Goal: Find specific page/section

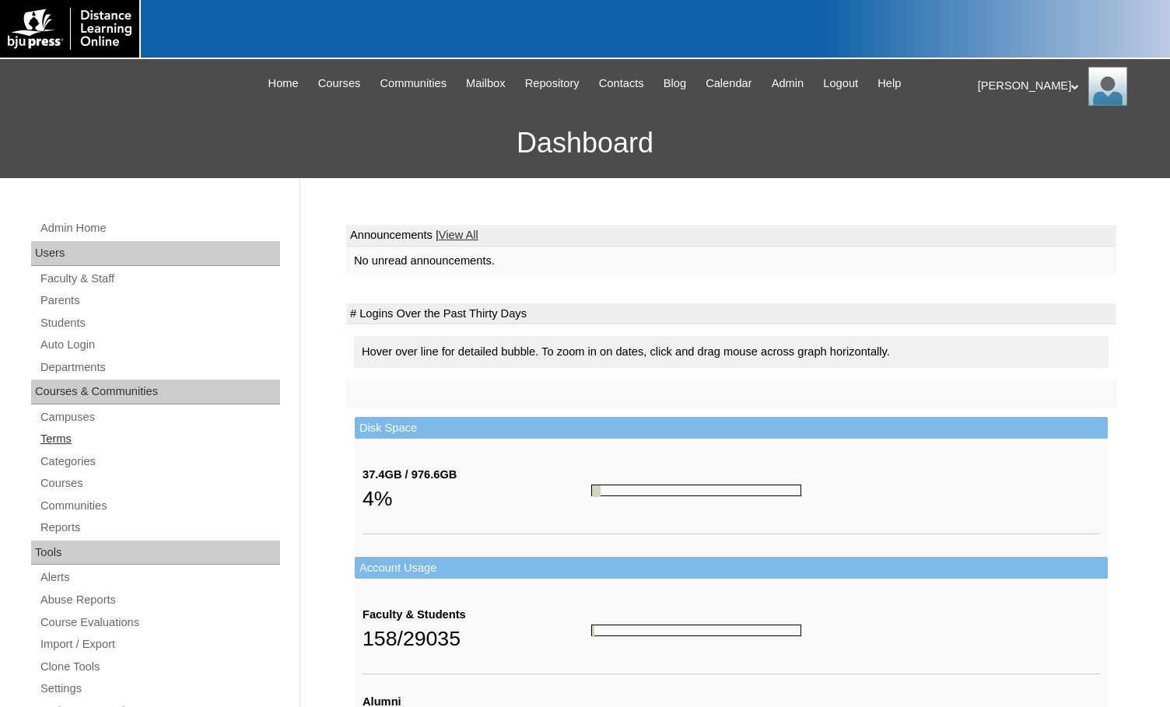
click at [83, 440] on link "Terms" at bounding box center [159, 439] width 241 height 19
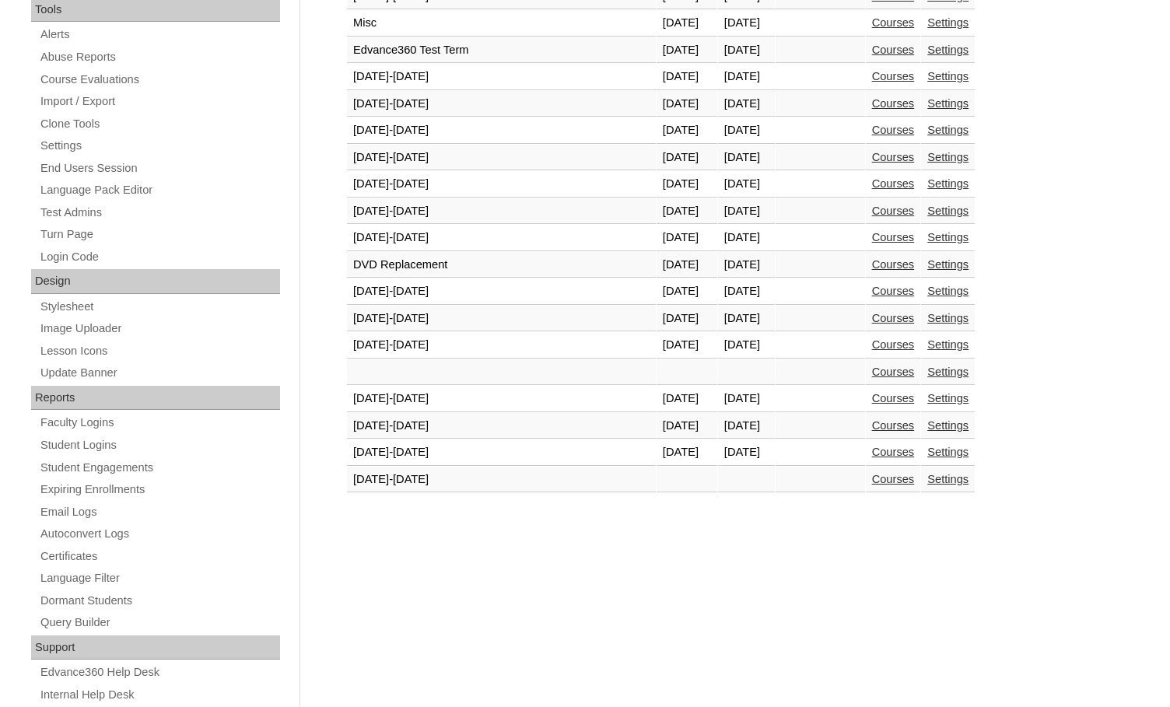
scroll to position [545, 0]
click at [872, 451] on link "Courses" at bounding box center [893, 450] width 43 height 12
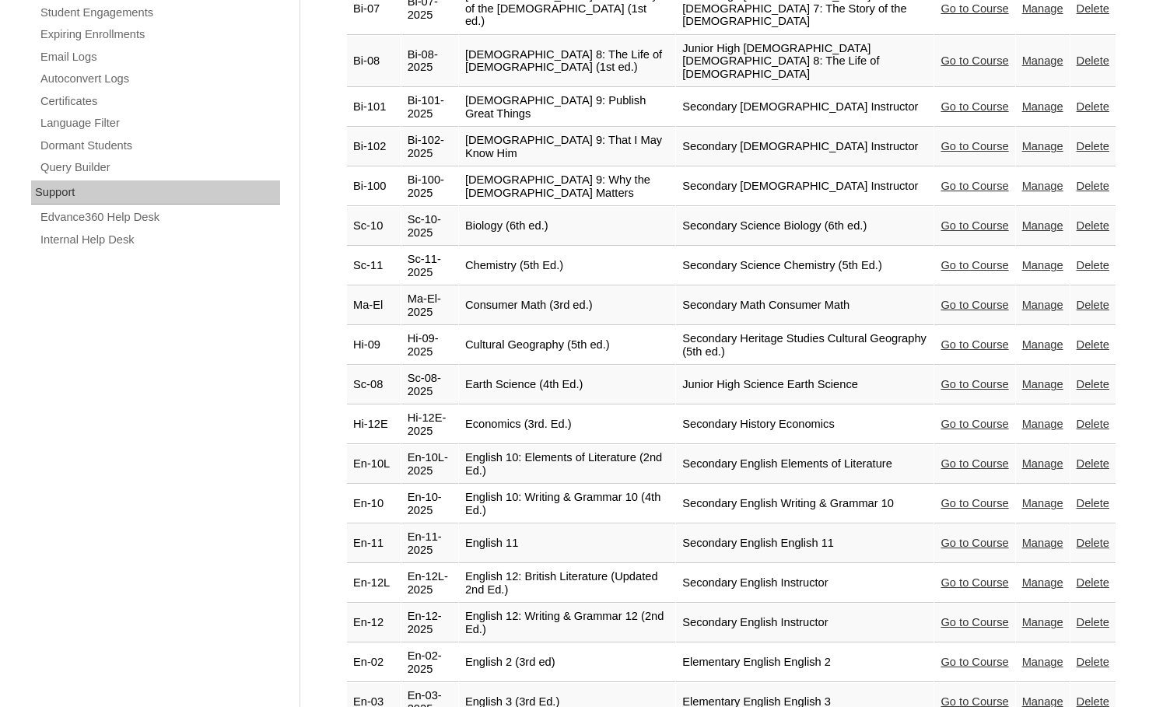
scroll to position [1012, 0]
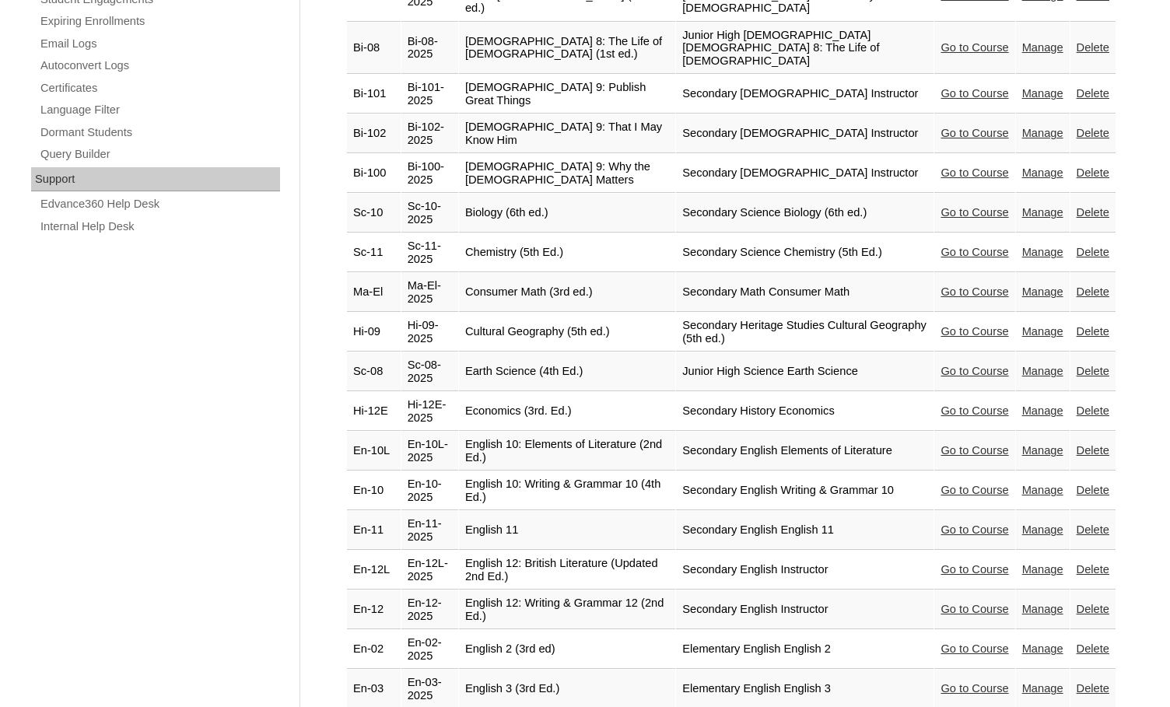
click at [941, 365] on link "Go to Course" at bounding box center [975, 371] width 68 height 12
